Goal: Find specific page/section: Find specific page/section

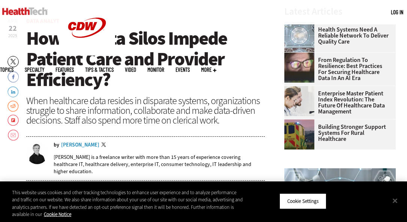
scroll to position [220, 0]
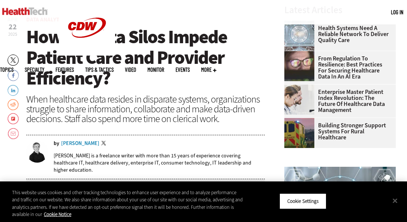
click at [84, 143] on div "[PERSON_NAME]" at bounding box center [80, 143] width 38 height 5
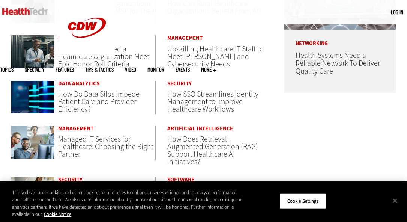
scroll to position [472, 0]
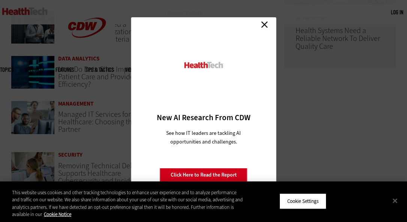
click at [268, 22] on link "Close" at bounding box center [264, 24] width 11 height 11
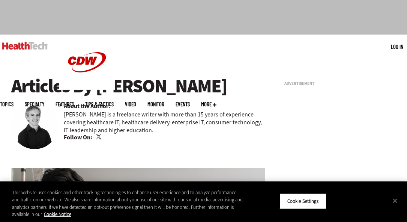
scroll to position [33, 0]
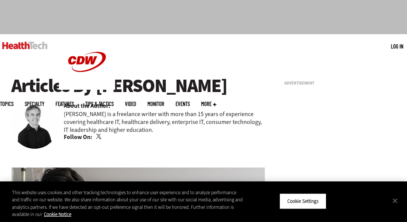
drag, startPoint x: 222, startPoint y: 79, endPoint x: 97, endPoint y: 87, distance: 125.8
click at [97, 87] on h1 "Articles By [PERSON_NAME]" at bounding box center [137, 85] width 253 height 21
copy h1 "[PERSON_NAME]"
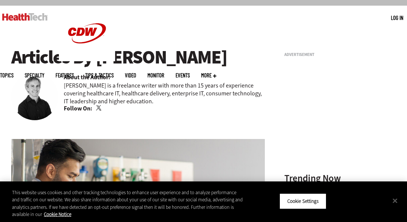
scroll to position [62, 0]
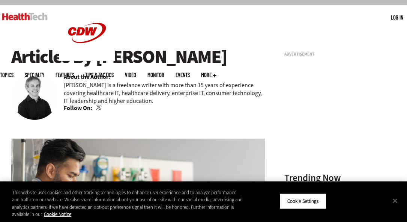
click at [100, 106] on link "Twitter" at bounding box center [99, 108] width 7 height 6
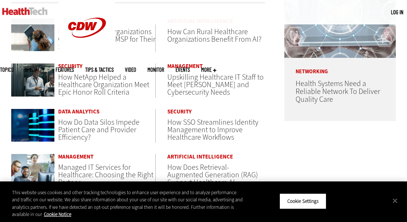
scroll to position [422, 0]
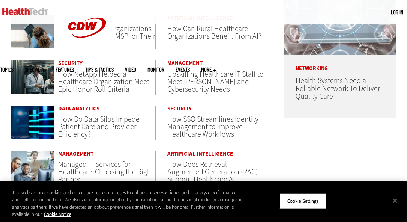
click at [100, 134] on header "How Do Data Silos Impede Patient Care and Provider Efficiency?" at bounding box center [106, 126] width 97 height 22
